Goal: Task Accomplishment & Management: Manage account settings

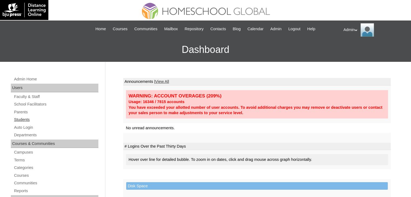
click at [23, 118] on link "Students" at bounding box center [56, 119] width 85 height 7
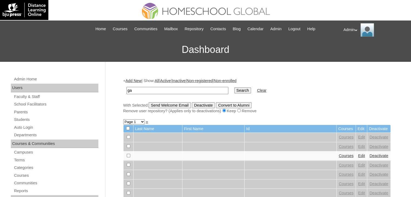
type input "galang"
click at [234, 89] on input "Search" at bounding box center [242, 91] width 17 height 6
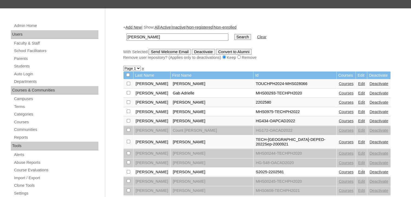
scroll to position [57, 0]
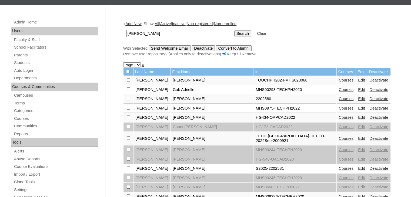
click at [339, 166] on link "Courses" at bounding box center [346, 168] width 15 height 4
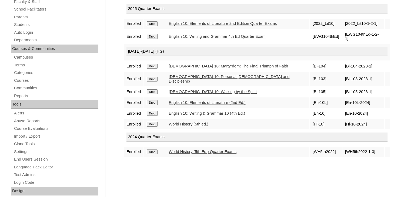
scroll to position [99, 0]
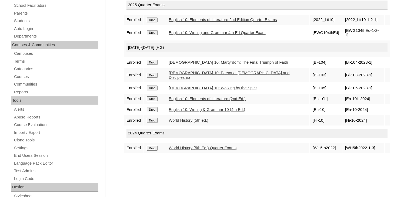
click at [152, 22] on input "Drop" at bounding box center [152, 20] width 11 height 5
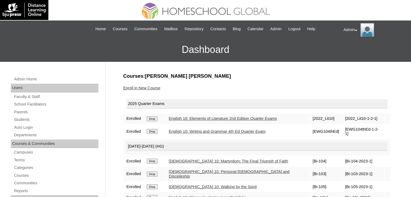
scroll to position [39, 0]
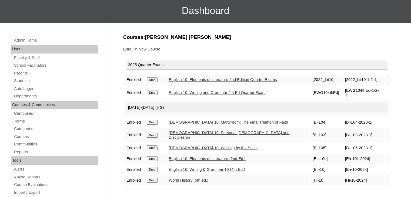
click at [142, 49] on link "Enroll in New Course" at bounding box center [141, 49] width 37 height 4
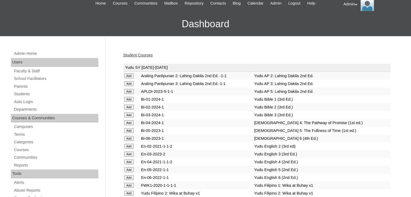
scroll to position [435, 0]
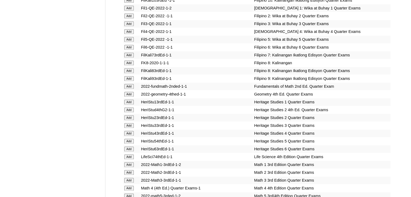
scroll to position [736, 0]
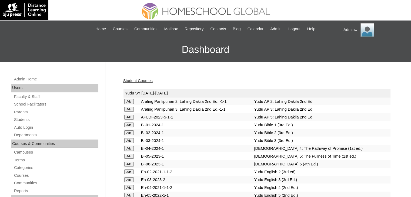
click at [143, 81] on link "Student Courses" at bounding box center [137, 81] width 29 height 4
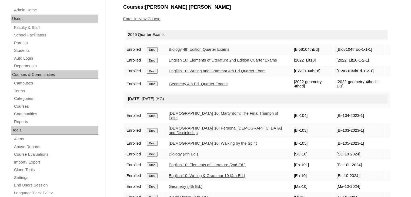
scroll to position [81, 0]
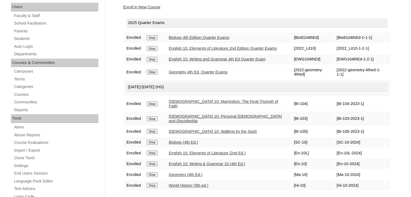
click at [149, 5] on link "Enroll in New Course" at bounding box center [141, 7] width 37 height 4
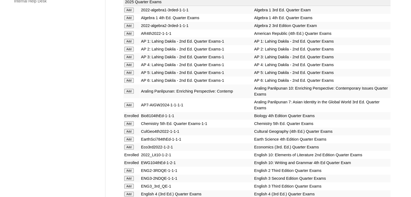
scroll to position [1116, 0]
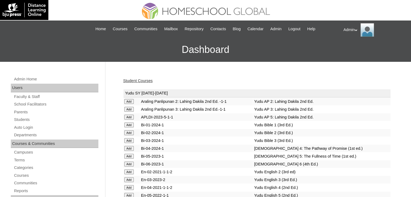
click at [143, 80] on link "Student Courses" at bounding box center [137, 81] width 29 height 4
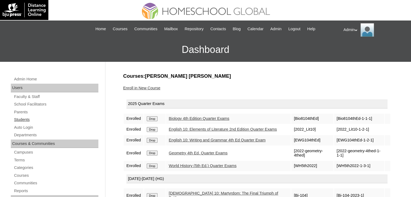
click at [28, 121] on link "Students" at bounding box center [56, 119] width 85 height 7
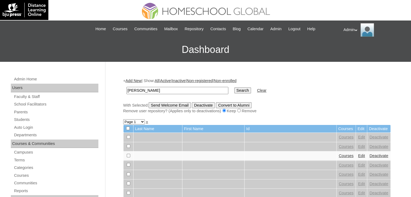
type input "[PERSON_NAME]"
click at [234, 91] on input "Search" at bounding box center [242, 91] width 17 height 6
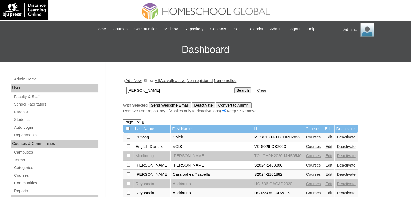
click at [325, 165] on link "Edit" at bounding box center [328, 165] width 7 height 4
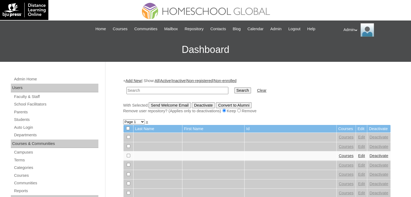
click at [169, 92] on input "text" at bounding box center [177, 90] width 102 height 7
type input "[PERSON_NAME]"
click at [234, 88] on input "Search" at bounding box center [242, 91] width 17 height 6
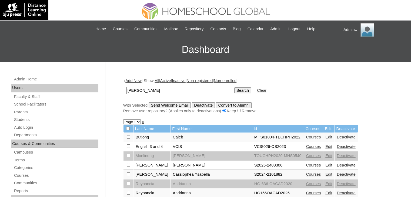
click at [325, 174] on link "Edit" at bounding box center [328, 174] width 7 height 4
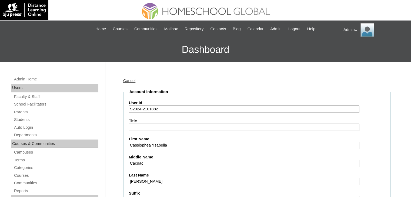
click at [141, 109] on input "S2024-2101882" at bounding box center [244, 109] width 230 height 7
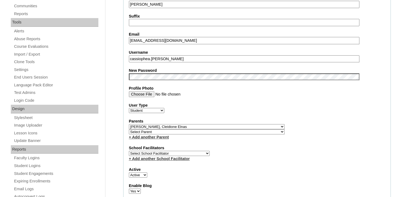
scroll to position [177, 0]
type input "S2025-2101882"
click at [206, 79] on fieldset "Account Information User Id S2025-2101882 Title First Name Cassiophea Ysabella …" at bounding box center [256, 131] width 267 height 438
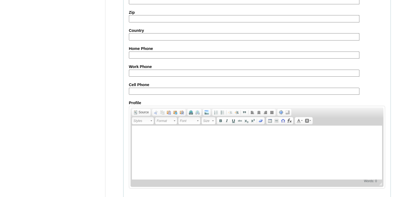
scroll to position [620, 0]
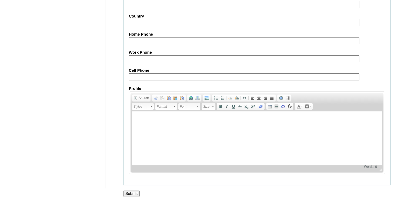
click at [127, 191] on input "Submit" at bounding box center [131, 194] width 17 height 6
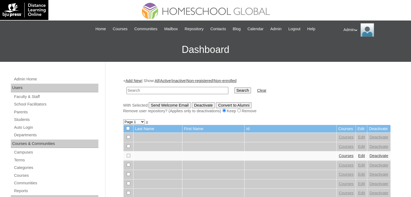
click at [190, 90] on input "text" at bounding box center [177, 90] width 102 height 7
type input "Espiritu"
click at [234, 90] on input "Search" at bounding box center [242, 91] width 17 height 6
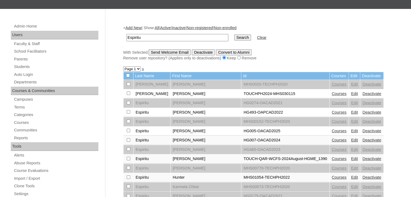
scroll to position [53, 0]
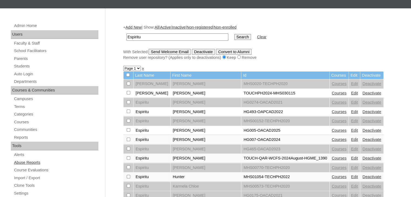
click at [85, 163] on link "Abuse Reports" at bounding box center [56, 162] width 85 height 7
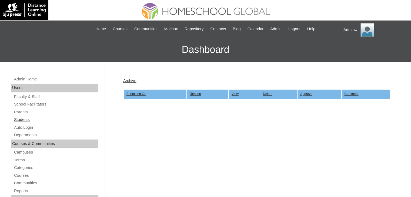
click at [19, 121] on link "Students" at bounding box center [56, 119] width 85 height 7
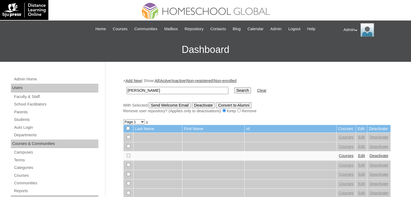
type input "[PERSON_NAME]"
click at [234, 88] on input "Search" at bounding box center [242, 91] width 17 height 6
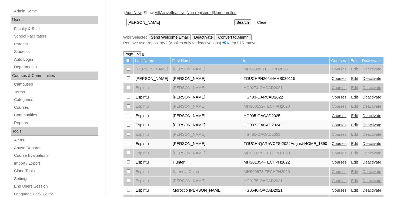
scroll to position [68, 0]
click at [332, 144] on link "Courses" at bounding box center [339, 144] width 15 height 4
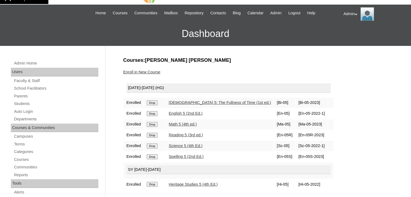
scroll to position [16, 0]
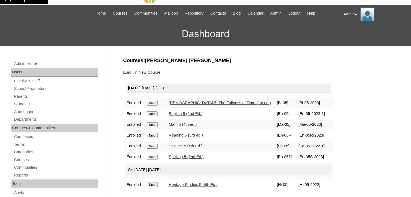
click at [153, 104] on input "Drop" at bounding box center [152, 103] width 11 height 5
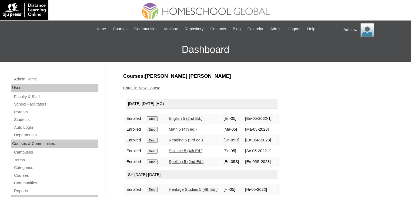
click at [153, 104] on div "[DATE]-[DATE] (HG)" at bounding box center [201, 103] width 151 height 9
click at [153, 118] on input "Drop" at bounding box center [152, 118] width 11 height 5
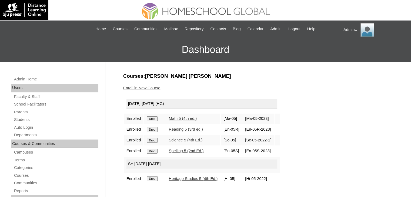
click at [153, 118] on input "Drop" at bounding box center [152, 118] width 11 height 5
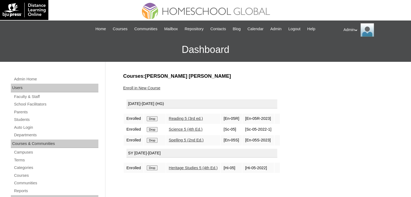
click at [153, 118] on input "Drop" at bounding box center [152, 118] width 11 height 5
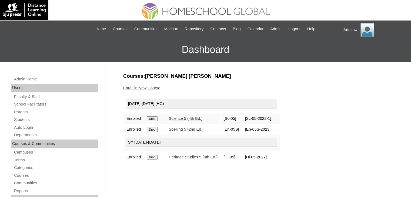
click at [153, 118] on input "Drop" at bounding box center [152, 118] width 11 height 5
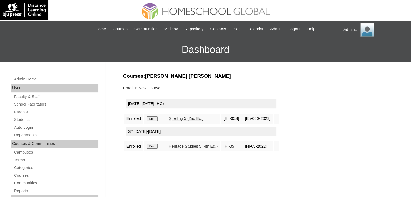
click at [153, 118] on input "Drop" at bounding box center [152, 118] width 11 height 5
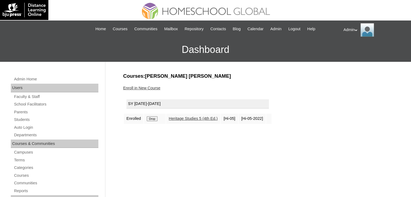
drag, startPoint x: 0, startPoint y: 0, endPoint x: 153, endPoint y: 118, distance: 193.6
click at [153, 118] on input "Drop" at bounding box center [152, 118] width 11 height 5
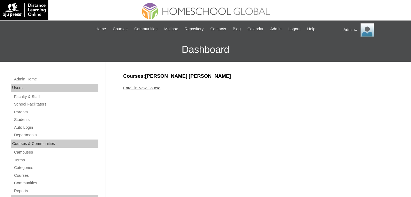
click at [152, 87] on link "Enroll in New Course" at bounding box center [141, 88] width 37 height 4
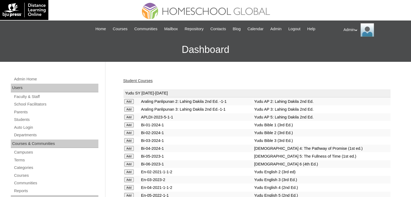
scroll to position [1365, 0]
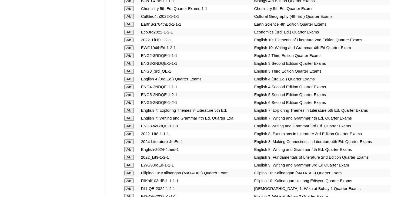
scroll to position [1544, 0]
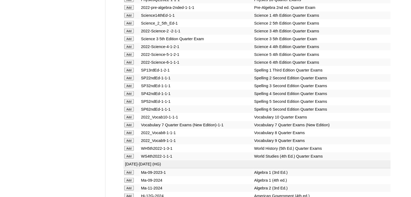
scroll to position [2221, 0]
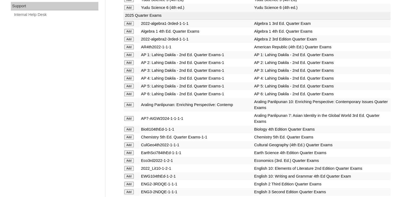
scroll to position [1972, 0]
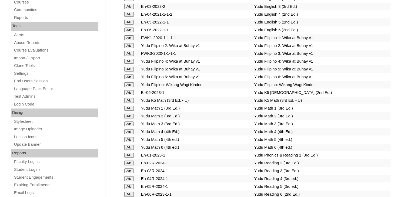
scroll to position [861, 0]
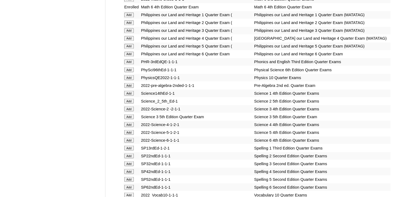
scroll to position [2151, 0]
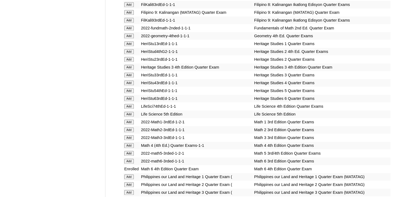
scroll to position [1840, 0]
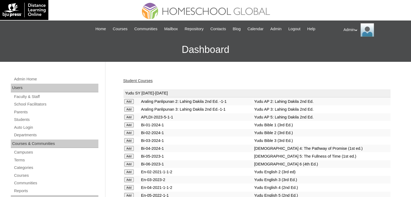
click at [131, 80] on link "Student Courses" at bounding box center [137, 81] width 29 height 4
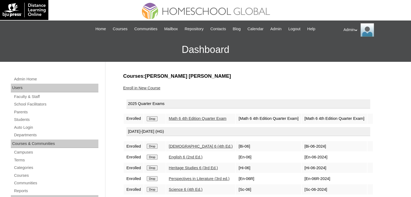
click at [152, 116] on input "Drop" at bounding box center [152, 118] width 11 height 5
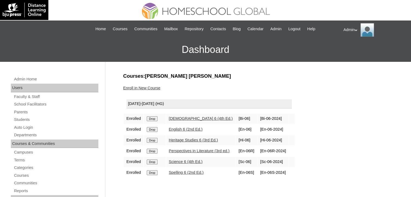
click at [147, 87] on link "Enroll in New Course" at bounding box center [141, 88] width 37 height 4
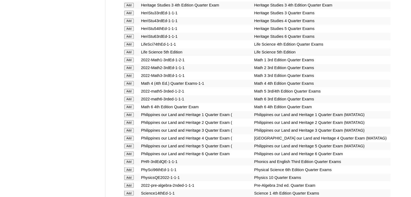
scroll to position [1941, 0]
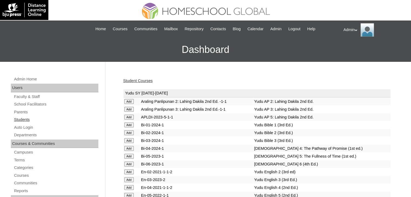
click at [29, 119] on link "Students" at bounding box center [56, 119] width 85 height 7
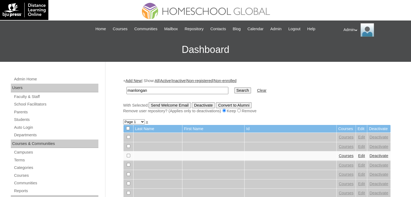
type input "manlongan"
click at [234, 88] on input "Search" at bounding box center [242, 91] width 17 height 6
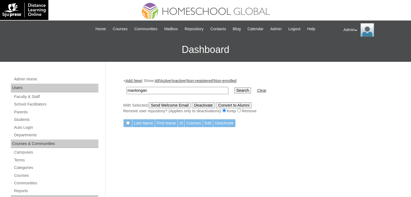
click at [162, 91] on input "manlongan" at bounding box center [177, 90] width 102 height 7
type input "manlogon"
click at [231, 86] on td "Search" at bounding box center [242, 90] width 22 height 13
click at [234, 88] on input "Search" at bounding box center [242, 91] width 17 height 6
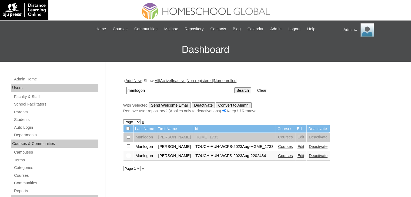
click at [297, 146] on link "Edit" at bounding box center [300, 147] width 7 height 4
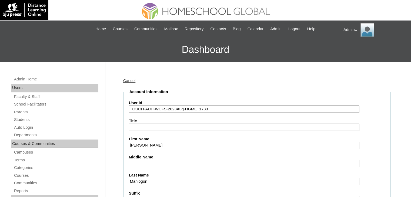
click at [175, 107] on input "TOUCH-AUH-WCFS-2023Aug-HGME_1733" at bounding box center [244, 109] width 230 height 7
type input "TOUCH-AUH-WCFS-2025SEPTEMBER-HGME_1733"
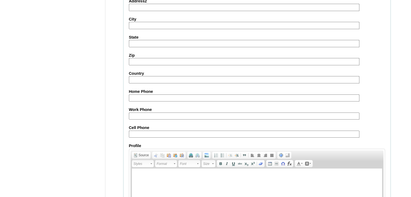
scroll to position [620, 0]
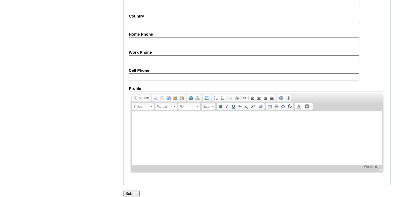
click at [126, 191] on input "Submit" at bounding box center [131, 194] width 17 height 6
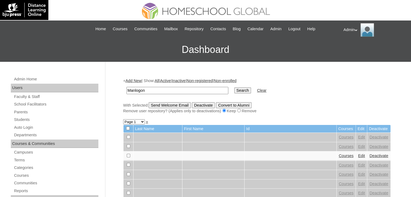
type input "Manlogon"
click at [234, 88] on input "Search" at bounding box center [242, 91] width 17 height 6
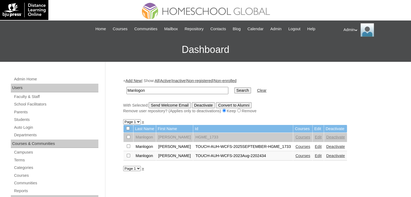
click at [296, 145] on link "Courses" at bounding box center [302, 147] width 15 height 4
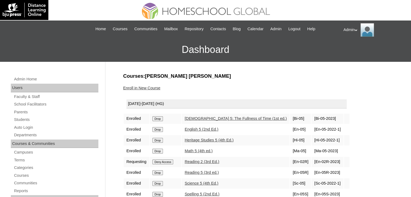
click at [160, 118] on input "Drop" at bounding box center [157, 118] width 11 height 5
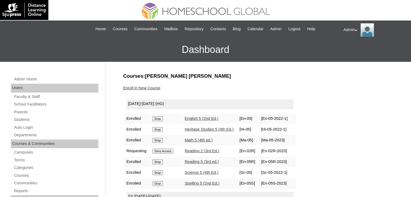
click at [160, 118] on input "Drop" at bounding box center [157, 118] width 11 height 5
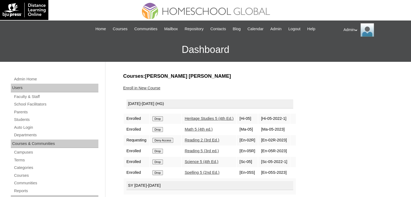
click at [160, 118] on input "Drop" at bounding box center [157, 118] width 11 height 5
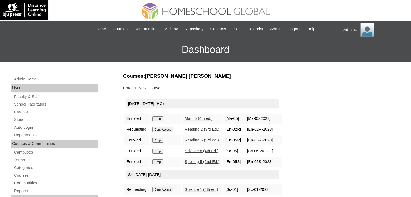
click at [160, 118] on input "Drop" at bounding box center [157, 118] width 11 height 5
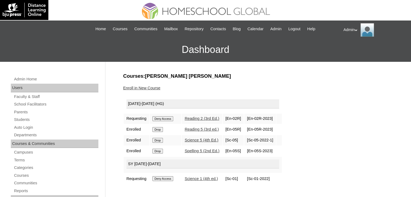
click at [160, 118] on input "Deny Access" at bounding box center [162, 118] width 21 height 5
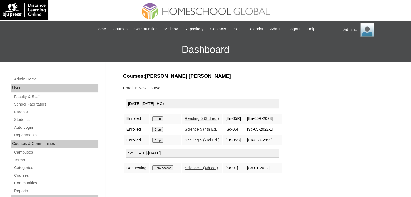
click at [160, 118] on input "Drop" at bounding box center [157, 118] width 11 height 5
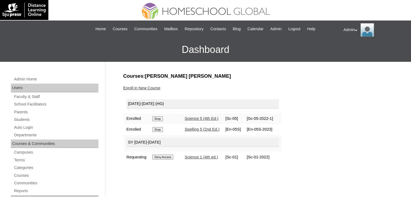
click at [160, 118] on input "Drop" at bounding box center [157, 118] width 11 height 5
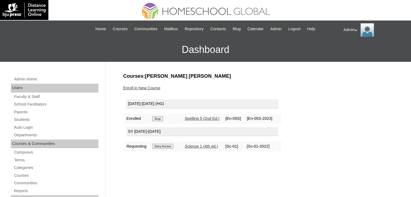
click at [160, 118] on input "Drop" at bounding box center [157, 118] width 11 height 5
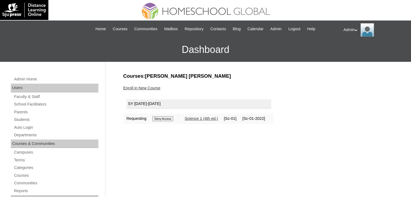
click at [160, 118] on input "Deny Access" at bounding box center [162, 118] width 21 height 5
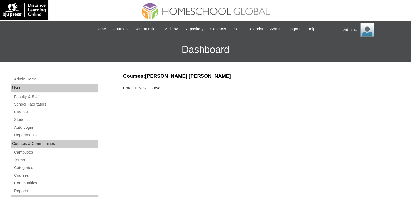
click at [142, 88] on link "Enroll in New Course" at bounding box center [141, 88] width 37 height 4
